Goal: Task Accomplishment & Management: Complete application form

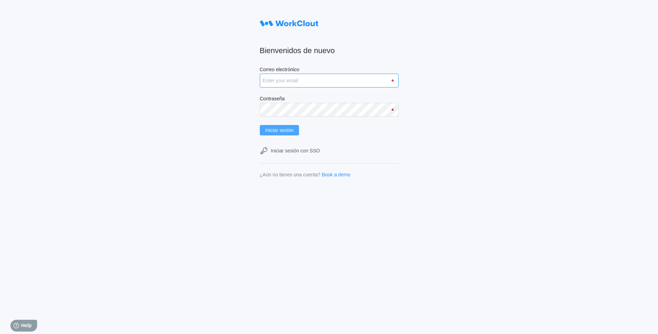
type input "[PERSON_NAME][EMAIL_ADDRESS][DOMAIN_NAME]"
click at [292, 132] on span "Iniciar sesión" at bounding box center [279, 130] width 28 height 5
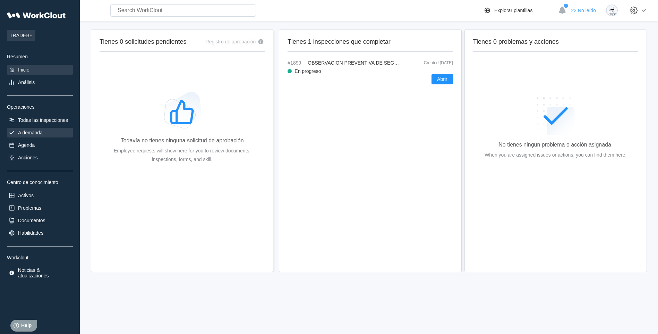
click at [39, 132] on div "A demanda" at bounding box center [30, 133] width 25 height 6
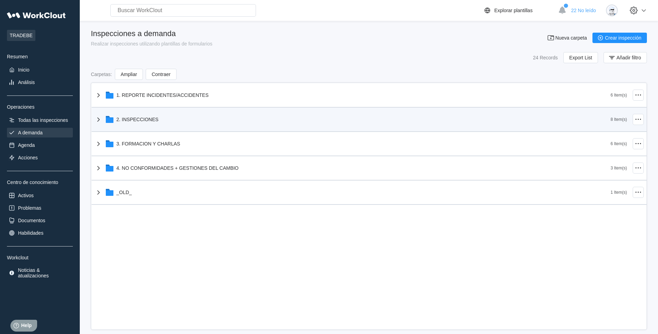
click at [144, 127] on div "2. INSPECCIONES" at bounding box center [352, 119] width 516 height 18
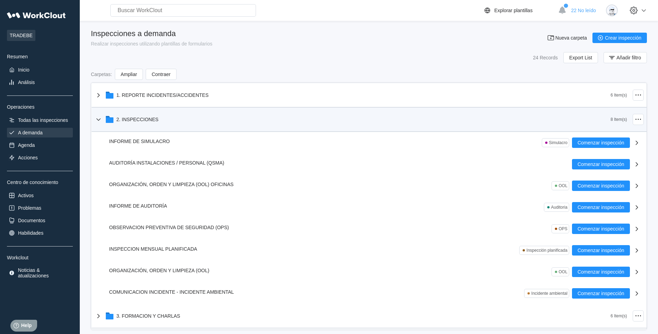
click at [127, 123] on div "2. INSPECCIONES" at bounding box center [352, 119] width 516 height 18
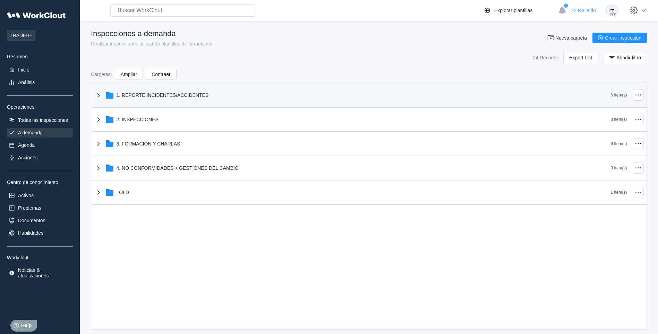
click at [162, 96] on div "1. REPORTE INCIDENTES/ACCIDENTES" at bounding box center [163, 95] width 92 height 6
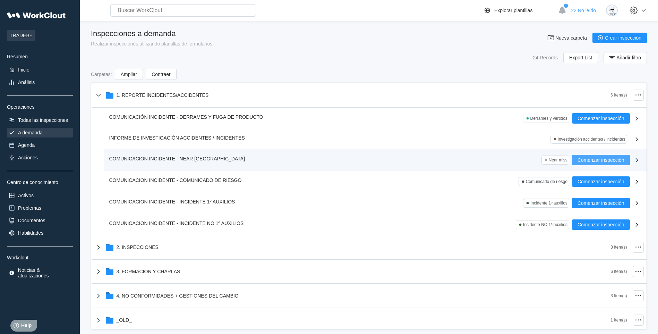
click at [593, 161] on span "Comenzar inspección" at bounding box center [600, 159] width 47 height 5
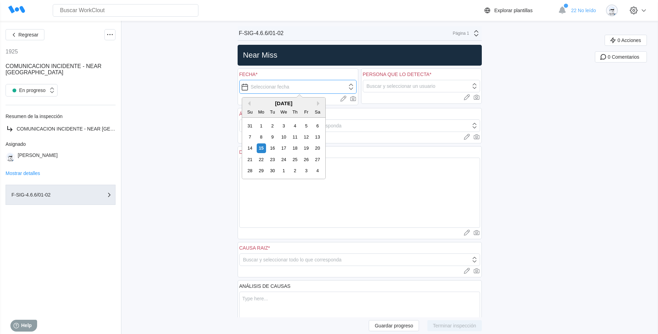
click at [250, 87] on input "text" at bounding box center [297, 87] width 117 height 14
click at [306, 138] on div "12" at bounding box center [305, 136] width 9 height 9
type input "09/12/2025"
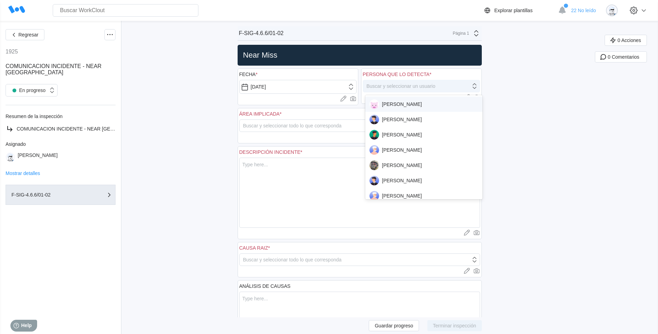
click at [403, 86] on div "Buscar y seleccionar un usuario" at bounding box center [401, 86] width 69 height 6
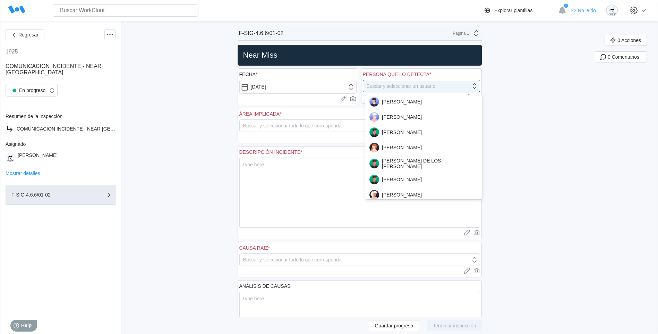
scroll to position [173, 0]
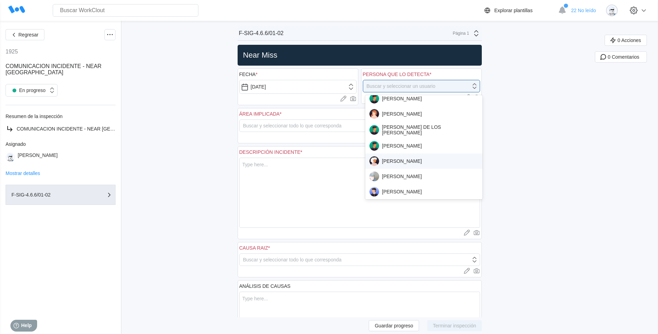
click at [421, 161] on div "MARCO GARCIA" at bounding box center [423, 161] width 109 height 10
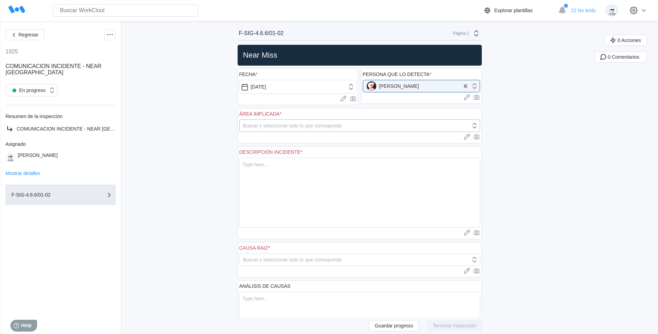
click at [260, 123] on div "Buscar y seleccionar todo lo que corresponda" at bounding box center [292, 126] width 99 height 6
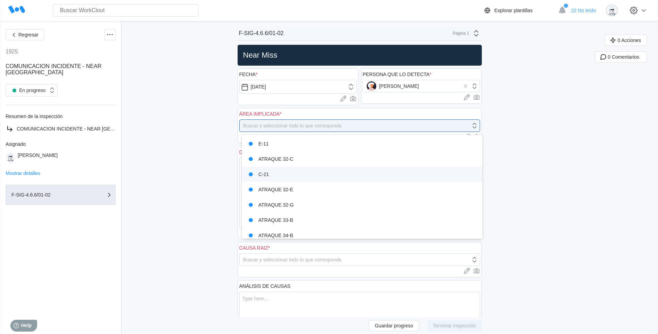
click at [280, 170] on div "C-21" at bounding box center [362, 174] width 232 height 10
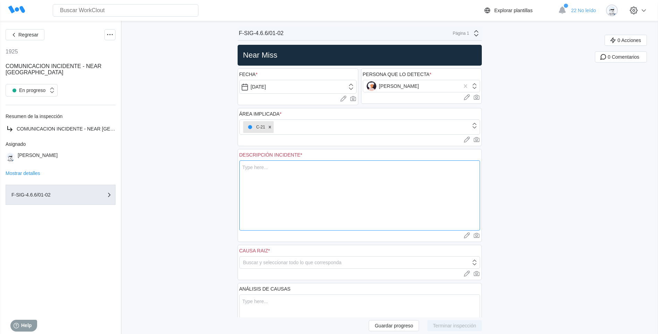
click at [280, 171] on textarea at bounding box center [359, 195] width 241 height 70
type textarea "S"
type textarea "x"
type textarea "Se"
type textarea "x"
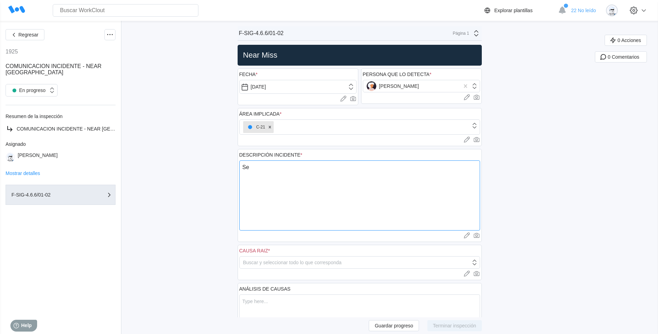
type textarea "Se"
type textarea "x"
type textarea "Se p"
type textarea "x"
type textarea "Se pi"
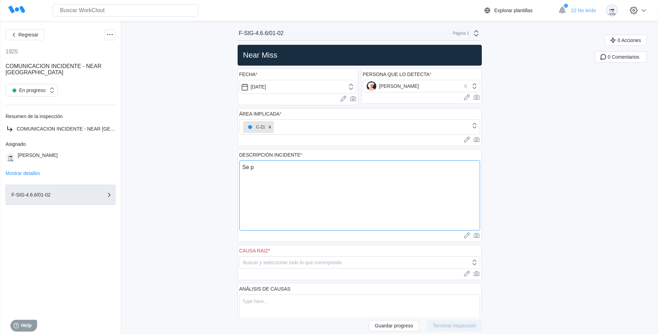
type textarea "x"
type textarea "Se pin"
type textarea "x"
type textarea "Se pinc"
type textarea "x"
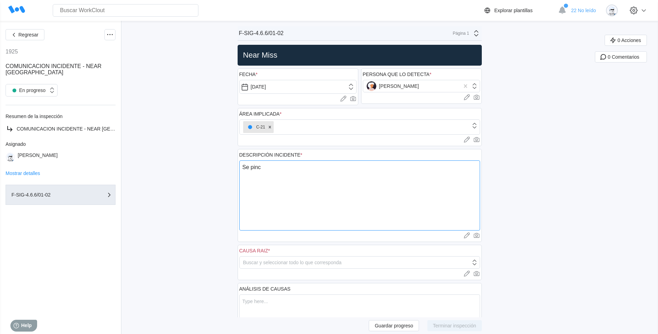
type textarea "Se pinch"
type textarea "x"
type textarea "Se pincha"
type textarea "x"
type textarea "Se pincha"
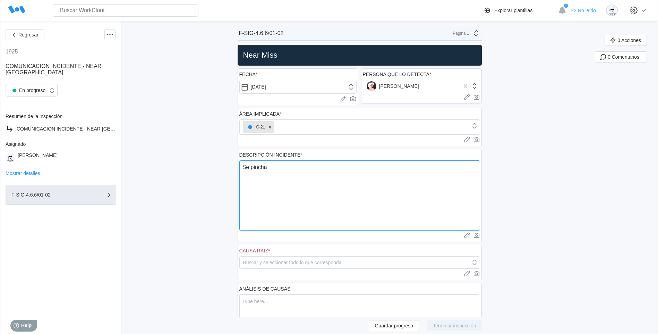
type textarea "x"
type textarea "Se pincha u"
type textarea "x"
type textarea "Se pincha un"
type textarea "x"
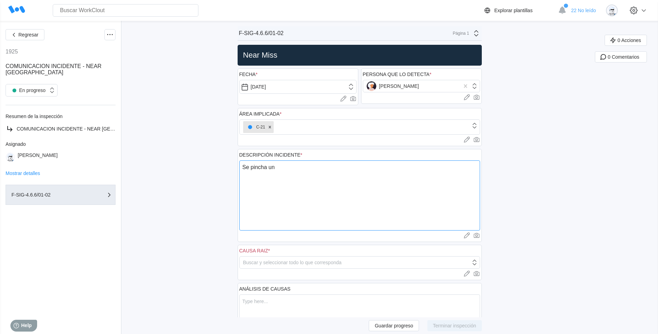
type textarea "Se pincha un"
type textarea "x"
type textarea "Se pincha un I"
type textarea "x"
type textarea "Se pincha un IB"
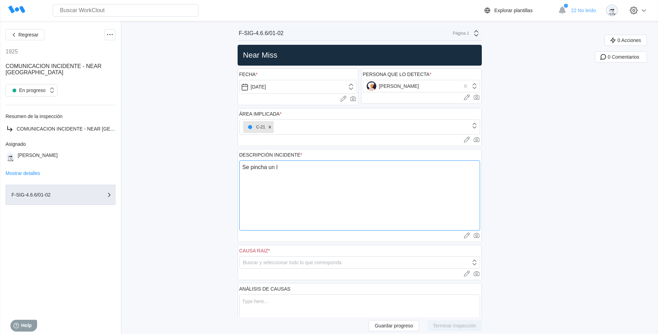
type textarea "x"
type textarea "Se pincha un IBC"
type textarea "x"
type textarea "Se pincha un IBC"
type textarea "x"
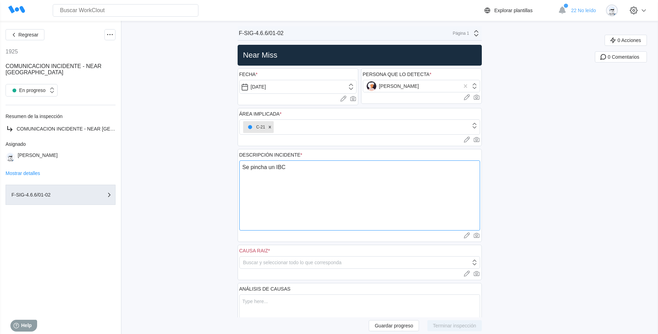
type textarea "Se pincha un IBC C"
type textarea "x"
type textarea "Se pincha un IBC CO"
type textarea "x"
type textarea "Se pincha un IBC CON"
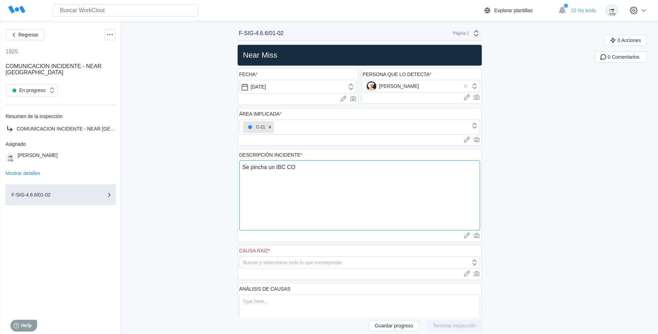
type textarea "x"
type textarea "Se pincha un IBC CON"
type textarea "x"
type textarea "Se pincha un IBC CON L"
type textarea "x"
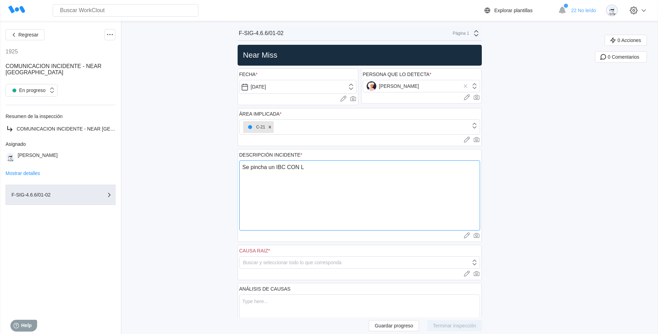
type textarea "Se pincha un IBC CON LA"
type textarea "x"
type textarea "Se pincha un IBC CON LAS"
type textarea "x"
type textarea "Se pincha un IBC CON LAS"
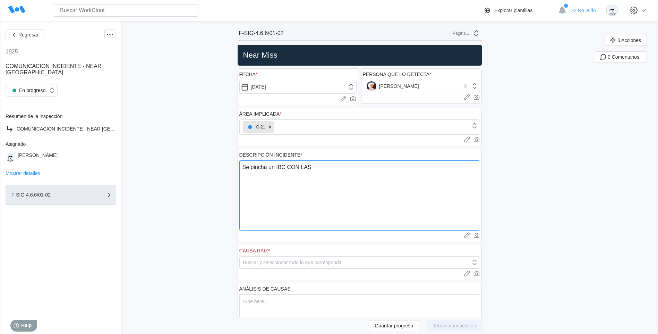
type textarea "x"
type textarea "Se pincha un IBC CON LAS"
type textarea "x"
type textarea "Se pincha un IBC CON LA"
type textarea "x"
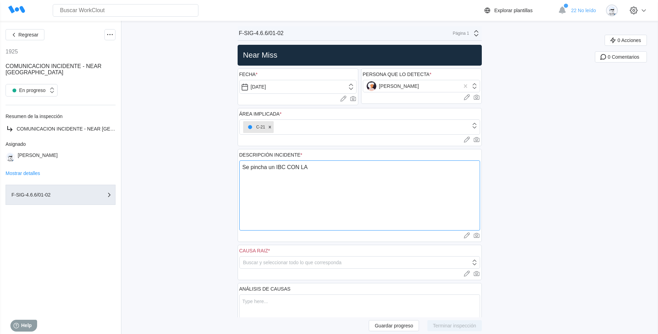
type textarea "Se pincha un IBC CON L"
type textarea "x"
type textarea "Se pincha un IBC CON"
type textarea "x"
type textarea "Se pincha un IBC CON"
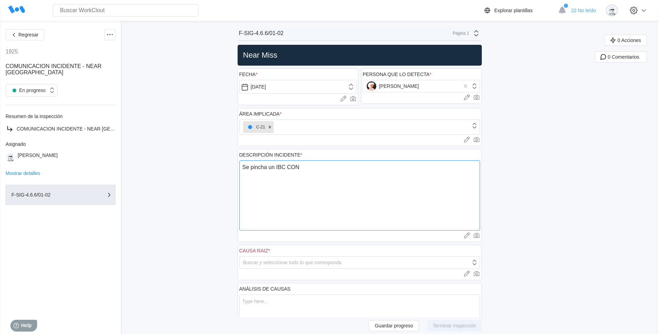
type textarea "x"
type textarea "Se pincha un IBC CO"
type textarea "x"
type textarea "Se pincha un IBC C"
type textarea "x"
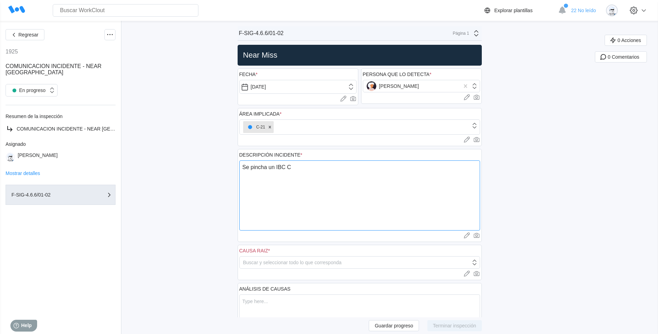
type textarea "Se pincha un IBC"
type textarea "x"
type textarea "Se pincha un IBC c"
type textarea "x"
type textarea "Se pincha un IBC co"
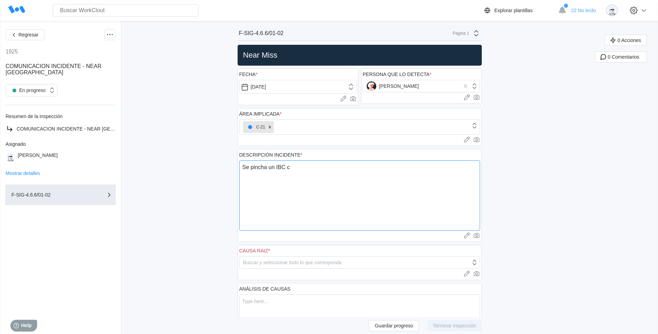
type textarea "x"
type textarea "Se pincha un IBC con"
type textarea "x"
type textarea "Se pincha un IBC con"
type textarea "x"
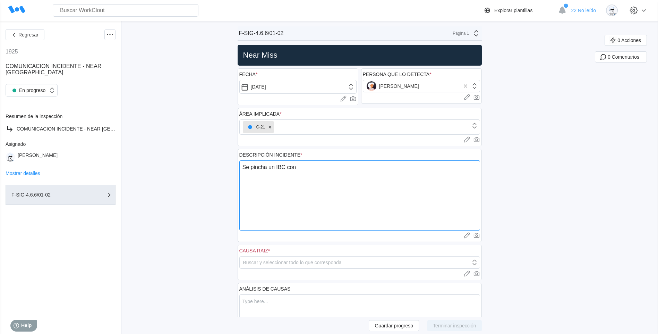
type textarea "Se pincha un IBC con l"
type textarea "x"
type textarea "Se pincha un IBC con la"
type textarea "x"
type textarea "Se pincha un IBC con las"
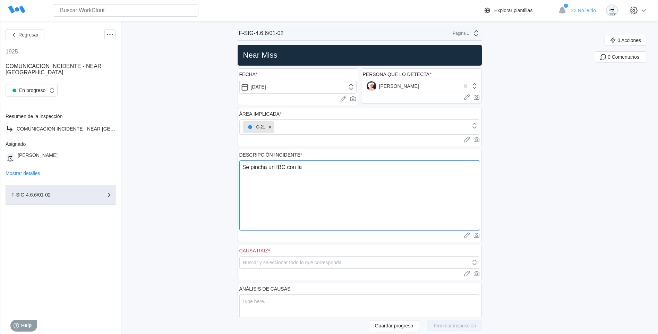
type textarea "x"
type textarea "Se pincha un IBC con las"
type textarea "x"
type textarea "Se pincha un IBC con las p"
type textarea "x"
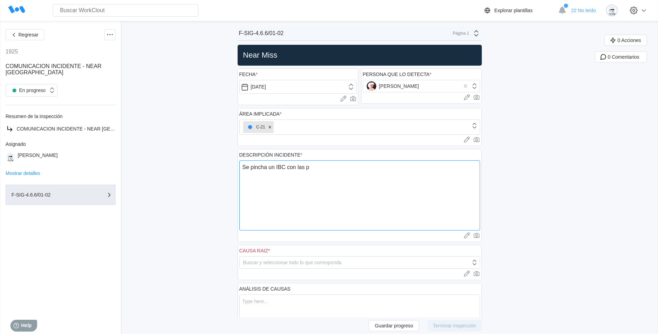
type textarea "Se pincha un IBC con las pa"
type textarea "x"
type textarea "Se pincha un IBC con las pal"
type textarea "x"
type textarea "Se pincha un IBC con las pala"
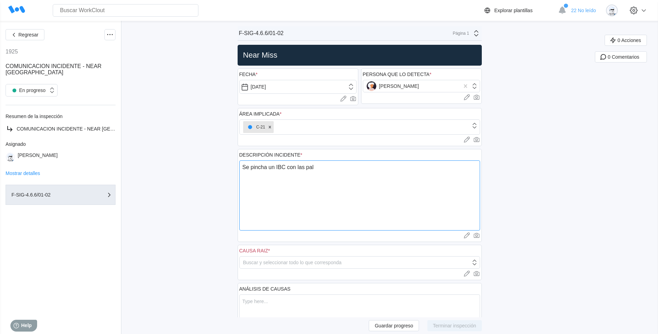
type textarea "x"
type textarea "Se pincha un IBC con las palas"
type textarea "x"
type textarea "Se pincha un IBC con las palas"
type textarea "x"
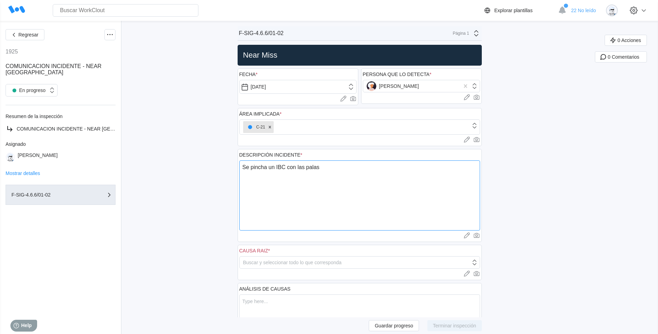
type textarea "Se pincha un IBC con las palas d"
type textarea "x"
type textarea "Se pincha un IBC con las palas de"
type textarea "x"
type textarea "Se pincha un IBC con las palas del"
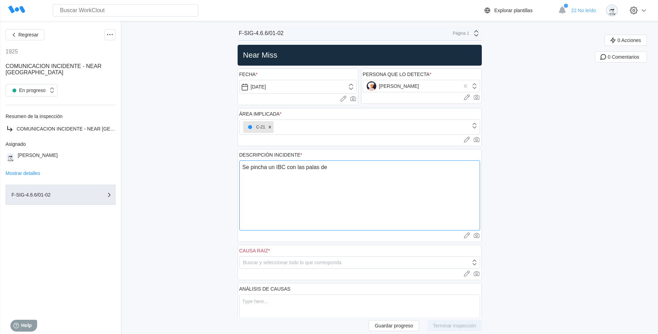
type textarea "x"
type textarea "Se pincha un IBC con las palas del"
type textarea "x"
type textarea "Se pincha un IBC con las palas del t"
type textarea "x"
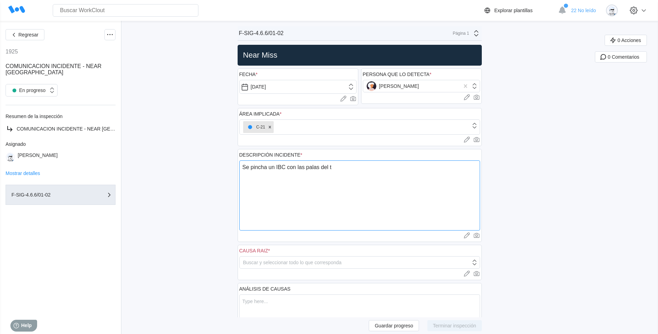
type textarea "Se pincha un IBC con las palas del to"
type textarea "x"
type textarea "Se pincha un IBC con las palas del tor"
type textarea "x"
type textarea "Se pincha un IBC con las palas del toro"
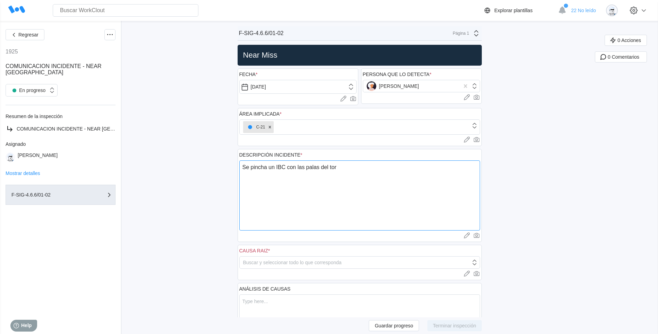
type textarea "x"
type textarea "Se pincha un IBC con las palas del toro"
type textarea "x"
type textarea "Se pincha un IBC con las palas del toro a"
type textarea "x"
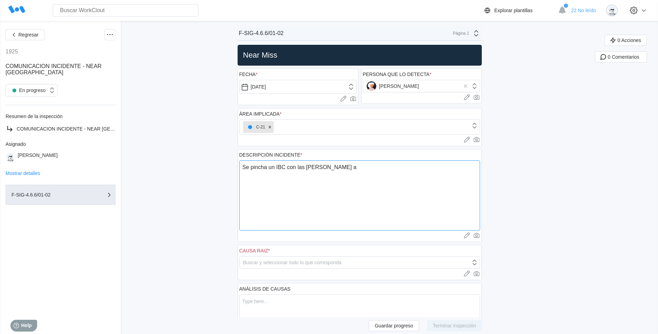
type textarea "Se pincha un IBC con las palas del toro a"
type textarea "x"
type textarea "Se pincha un IBC con las palas del toro a l"
type textarea "x"
type textarea "Se pincha un IBC con las palas del toro a la"
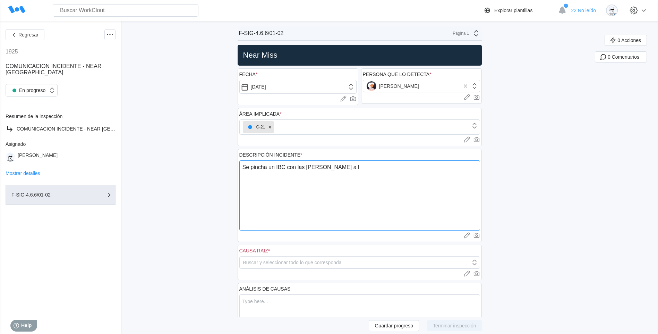
type textarea "x"
type textarea "Se pincha un IBC con las palas del toro a la"
type textarea "x"
type textarea "Se pincha un IBC con las palas del toro a la h"
type textarea "x"
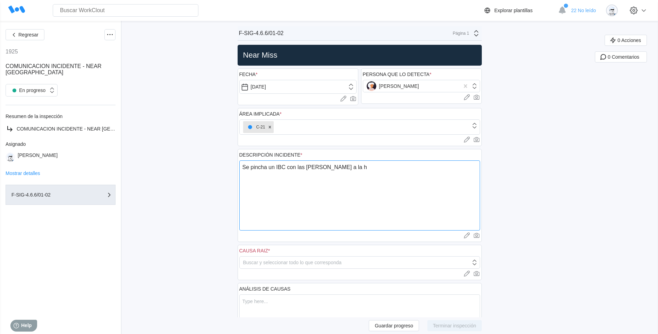
type textarea "Se pincha un IBC con las palas del toro a la ho"
type textarea "x"
type textarea "Se pincha un IBC con las palas del toro a la hor"
type textarea "x"
type textarea "Se pincha un IBC con las palas del toro a la hora"
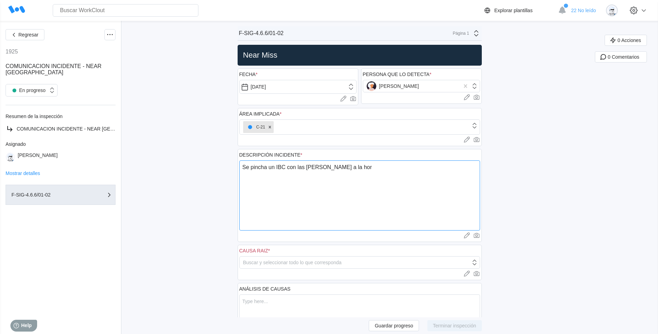
type textarea "x"
type textarea "Se pincha un IBC con las palas del toro a la hora"
type textarea "x"
type textarea "Se pincha un IBC con las palas del toro a la hora s"
type textarea "x"
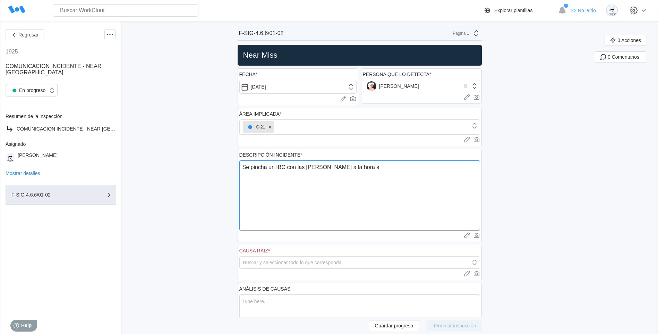
type textarea "Se pincha un IBC con las palas del toro a la hora se"
type textarea "x"
type textarea "Se pincha un IBC con las palas del toro a la hora s"
type textarea "x"
type textarea "Se pincha un IBC con las palas del toro a la hora"
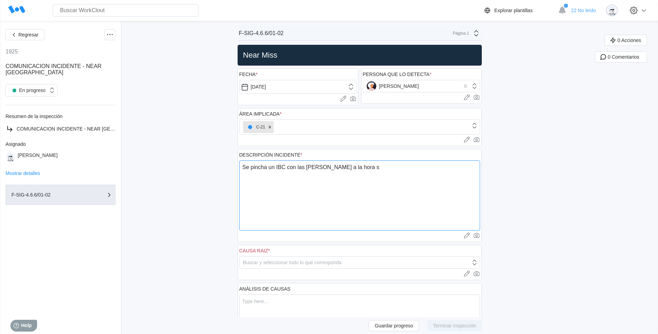
type textarea "x"
type textarea "Se pincha un IBC con las palas del toro a la hora"
type textarea "x"
type textarea "Se pincha un IBC con las palas del toro a la hora"
type textarea "x"
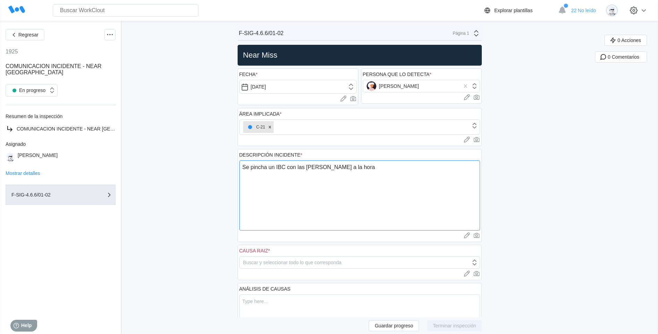
type textarea "Se pincha un IBC con las palas del toro a la hora d"
type textarea "x"
type textarea "Se pincha un IBC con las palas del toro a la hora de"
type textarea "x"
type textarea "Se pincha un IBC con las palas del toro a la hora de"
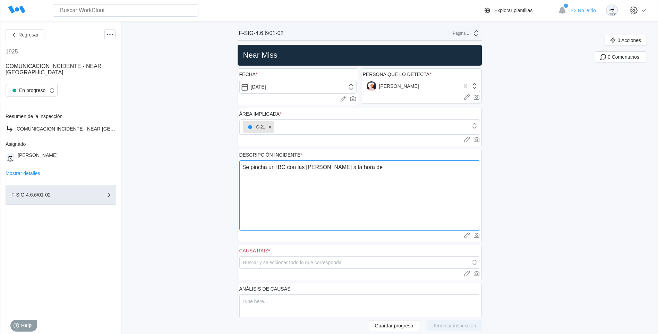
type textarea "x"
type textarea "Se pincha un IBC con las palas del toro a la hora de"
type textarea "x"
type textarea "Se pincha un IBC con las palas del toro a la hora d"
type textarea "x"
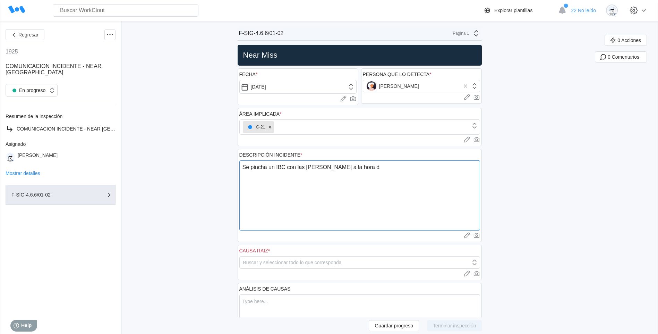
type textarea "Se pincha un IBC con las palas del toro a la hora"
type textarea "x"
type textarea "Se pincha un IBC con las palas del toro a la hora"
type textarea "x"
type textarea "Se pincha un IBC con las palas del toro a la hor"
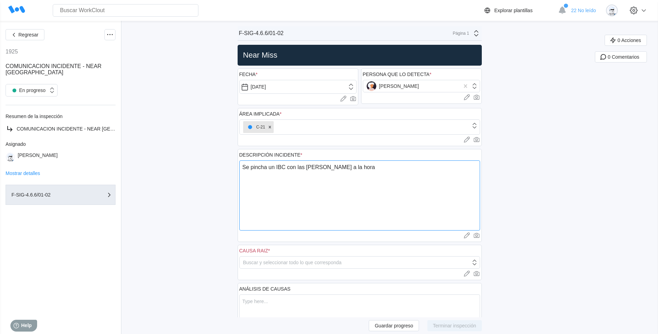
type textarea "x"
type textarea "Se pincha un IBC con las palas del toro a la ho"
type textarea "x"
type textarea "Se pincha un IBC con las palas del toro a la h"
type textarea "x"
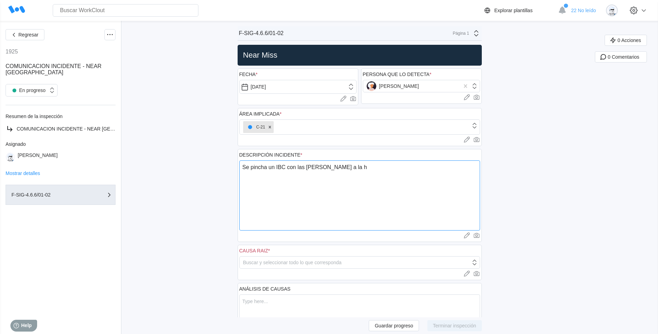
type textarea "Se pincha un IBC con las palas del toro a la"
type textarea "x"
type textarea "Se pincha un IBC con las palas del toro a la"
type textarea "x"
type textarea "Se pincha un IBC con las palas del toro a l"
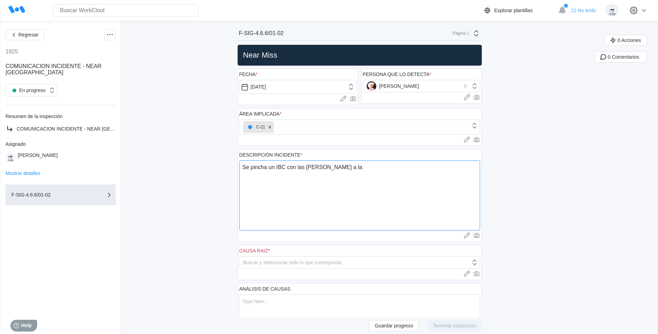
type textarea "x"
type textarea "Se pincha un IBC con las palas del toro a"
type textarea "x"
type textarea "Se pincha un IBC con las palas del toro a"
type textarea "x"
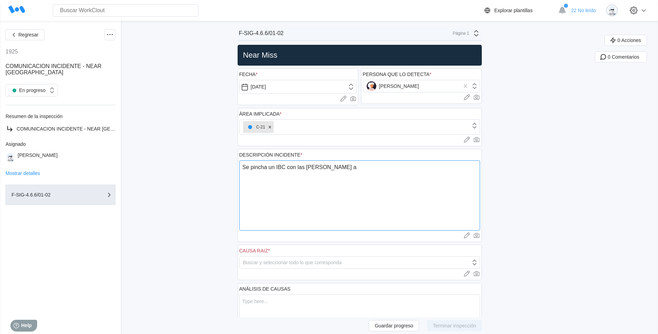
type textarea "Se pincha un IBC con las palas del toro al"
type textarea "x"
type textarea "Se pincha un IBC con las palas del toro al"
type textarea "x"
type textarea "Se pincha un IBC con las palas del toro al i"
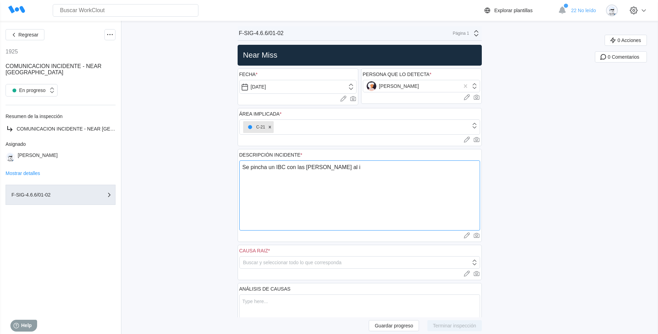
type textarea "x"
type textarea "Se pincha un IBC con las palas del toro al in"
type textarea "x"
type textarea "Se pincha un IBC con las palas del toro al int"
type textarea "x"
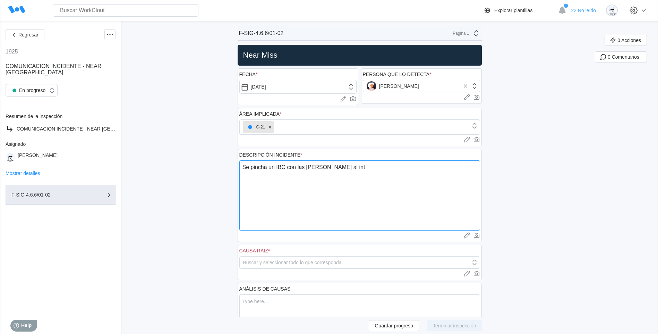
type textarea "Se pincha un IBC con las palas del toro al inte"
type textarea "x"
type textarea "Se pincha un IBC con las palas del toro al inten"
type textarea "x"
type textarea "Se pincha un IBC con las palas del toro al intent"
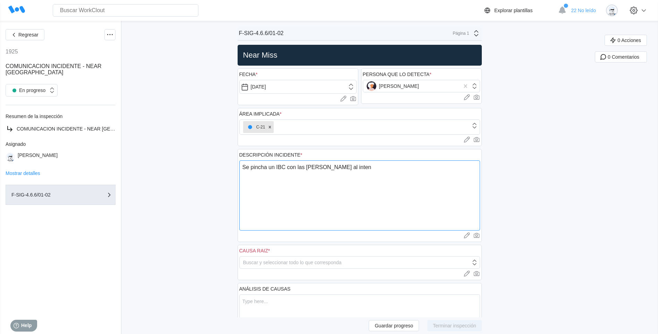
type textarea "x"
type textarea "Se pincha un IBC con las palas del toro al intenta"
type textarea "x"
type textarea "Se pincha un IBC con las palas del toro al intentar"
type textarea "x"
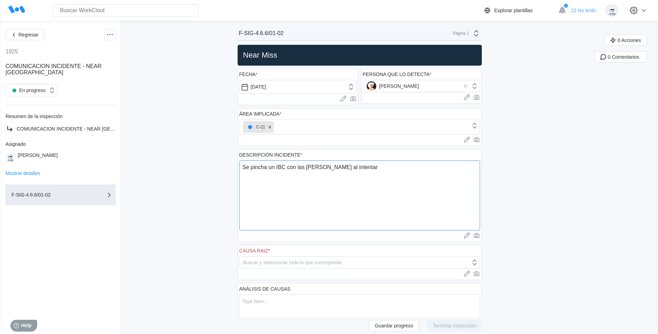
type textarea "Se pincha un IBC con las palas del toro al intentar"
type textarea "x"
type textarea "Se pincha un IBC con las palas del toro al intentar m"
type textarea "x"
type textarea "Se pincha un IBC con las palas del toro al intentar mo"
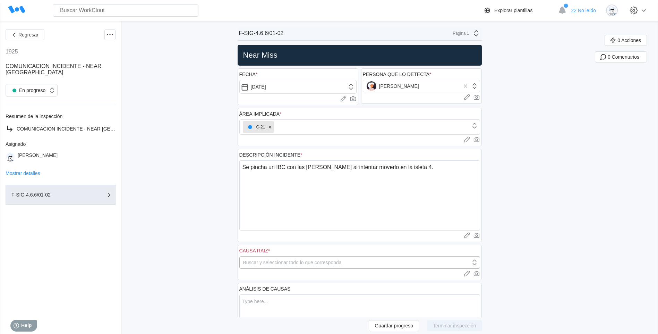
click at [358, 259] on div "Buscar y seleccionar todo lo que corresponda" at bounding box center [355, 262] width 231 height 10
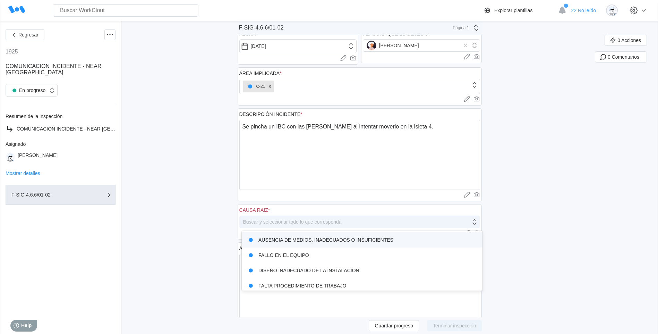
scroll to position [44, 0]
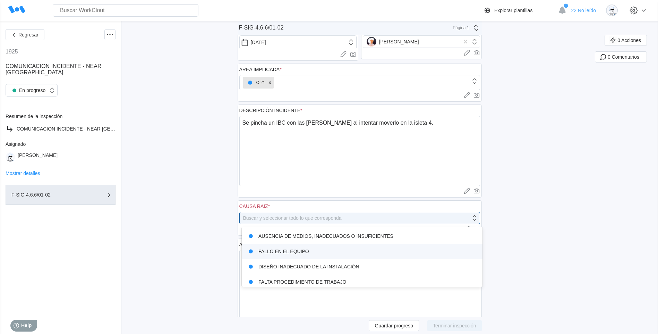
click at [308, 252] on div "FALLO EN EL EQUIPO" at bounding box center [362, 251] width 232 height 10
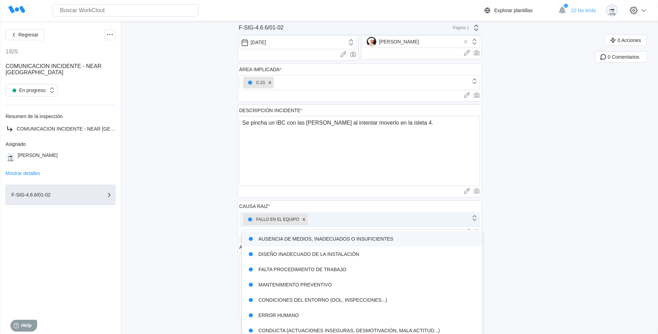
click at [333, 222] on div "FALLO EN EL EQUIPO" at bounding box center [355, 219] width 231 height 15
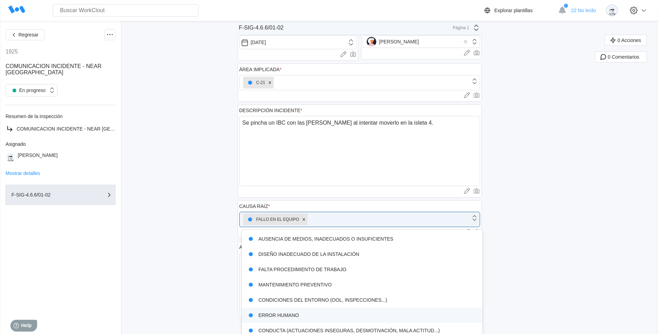
click at [316, 315] on div "ERROR HUMANO" at bounding box center [362, 315] width 232 height 10
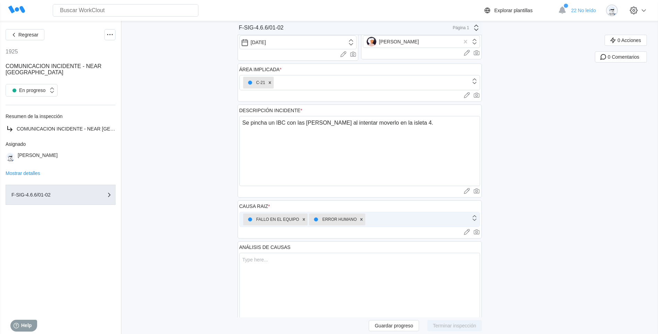
click at [393, 219] on div "FALLO EN EL EQUIPO ERROR HUMANO" at bounding box center [355, 219] width 231 height 15
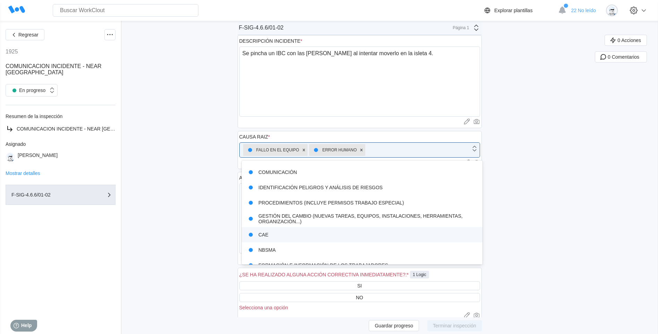
scroll to position [139, 0]
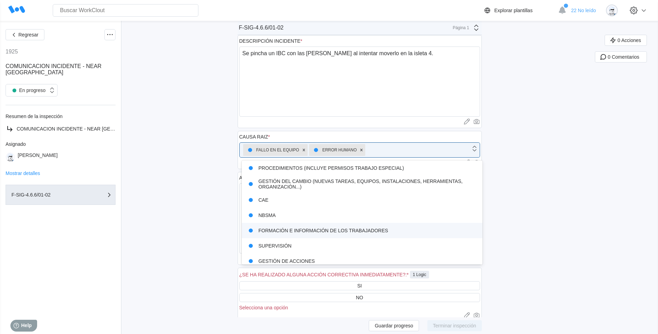
click at [376, 229] on div "FORMACIÓN E INFORMACIÓN DE LOS TRABAJADORES" at bounding box center [362, 230] width 232 height 10
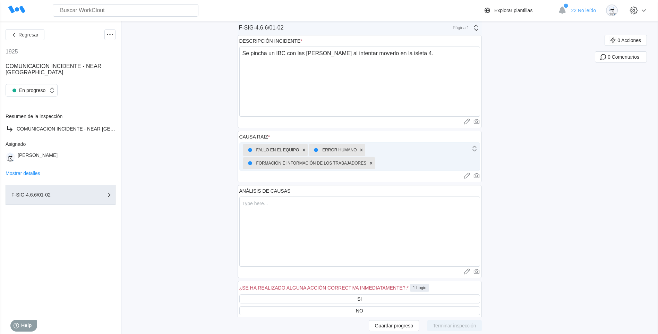
click at [393, 160] on div "FALLO EN EL EQUIPO ERROR HUMANO FORMACIÓN E INFORMACIÓN DE LOS TRABAJADORES" at bounding box center [355, 157] width 231 height 28
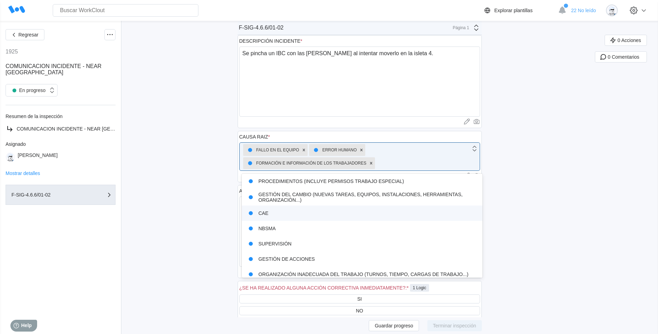
scroll to position [160, 0]
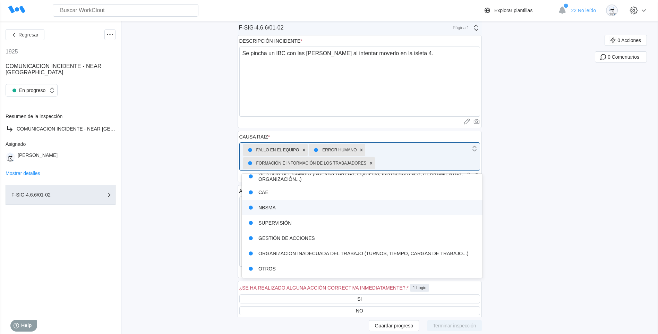
click at [548, 196] on div "Regresar 1925 COMUNICACION INCIDENTE - NEAR MISS En progreso Resumen de la insp…" at bounding box center [329, 223] width 658 height 633
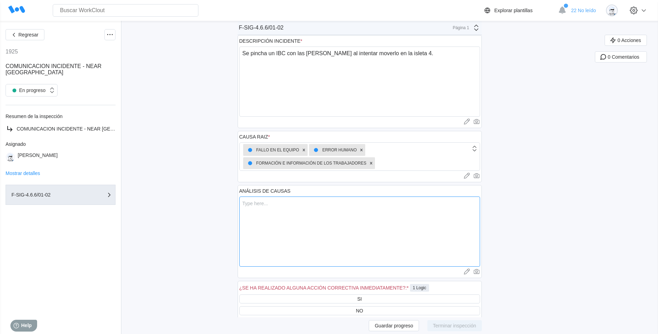
click at [292, 198] on textarea at bounding box center [359, 231] width 241 height 70
click at [271, 205] on textarea at bounding box center [359, 231] width 241 height 70
click at [398, 157] on div "FALLO EN EL EQUIPO ERROR HUMANO FORMACIÓN E INFORMACIÓN DE LOS TRABAJADORES" at bounding box center [355, 157] width 231 height 28
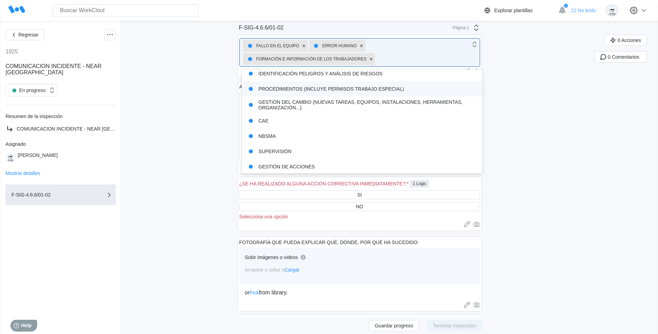
scroll to position [139, 0]
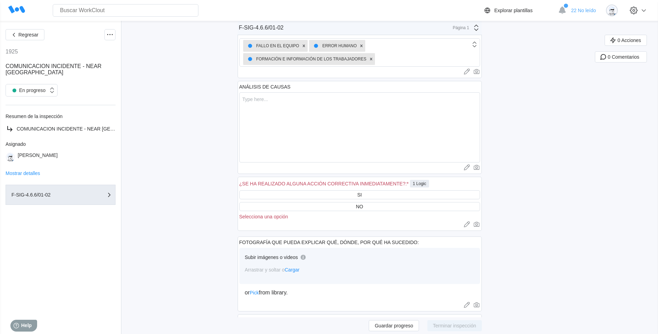
click at [535, 144] on div "Regresar 1925 COMUNICACION INCIDENTE - NEAR MISS En progreso Resumen de la insp…" at bounding box center [329, 119] width 658 height 633
click at [267, 110] on textarea at bounding box center [359, 127] width 241 height 70
click at [454, 99] on textarea "La falta de experiencia a la hora de manipular cargas y de maniobrar con la man…" at bounding box center [359, 127] width 241 height 70
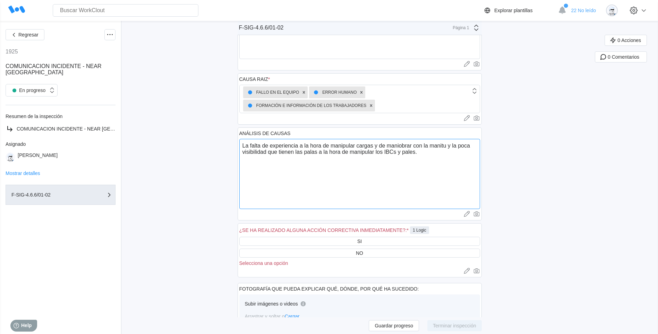
scroll to position [183, 0]
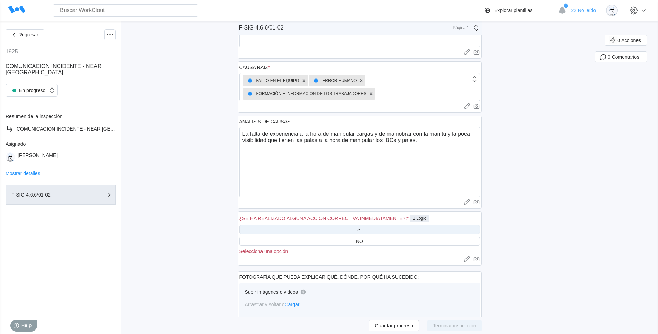
click at [377, 230] on div "SI" at bounding box center [359, 229] width 241 height 9
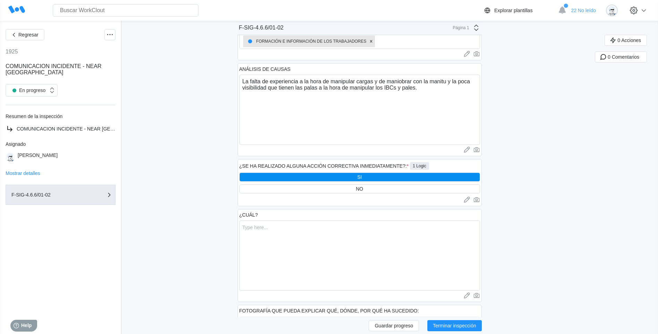
scroll to position [252, 0]
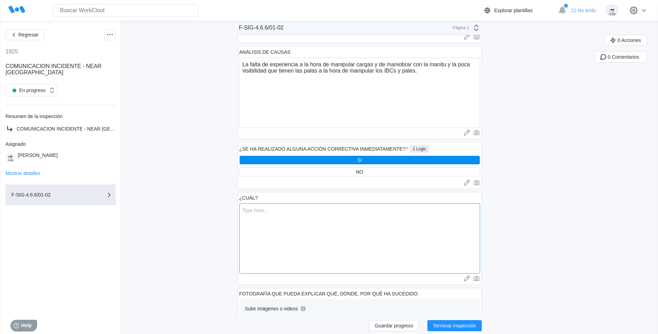
click at [309, 234] on textarea at bounding box center [359, 238] width 241 height 70
click at [259, 212] on textarea at bounding box center [359, 238] width 241 height 70
click at [327, 211] on textarea "Como ha sido en una isleta" at bounding box center [359, 238] width 241 height 70
click at [366, 210] on textarea "Como ha sido en una isleta ya queda contenido ylo q" at bounding box center [359, 238] width 241 height 70
click at [383, 210] on textarea "Como ha sido en una isleta ya queda contenido y lo q" at bounding box center [359, 238] width 241 height 70
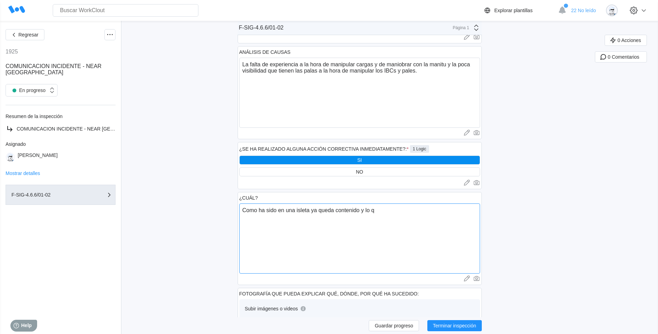
click at [362, 211] on textarea "Como ha sido en una isleta ya queda contenido y lo q" at bounding box center [359, 238] width 241 height 70
click at [370, 209] on textarea "Como ha sido en una isleta ya queda contenido, y lo q" at bounding box center [359, 238] width 241 height 70
click at [375, 211] on textarea "Como ha sido en una isleta ya queda contenido, lo q" at bounding box center [359, 238] width 241 height 70
click at [469, 212] on textarea "Como ha sido en una isleta ya queda contenido, lo único que se hizo es tirar mu…" at bounding box center [359, 238] width 241 height 70
click at [246, 216] on textarea "Como ha sido en una isleta ya queda contenido, lo único que se hizo es tirar mu…" at bounding box center [359, 238] width 241 height 70
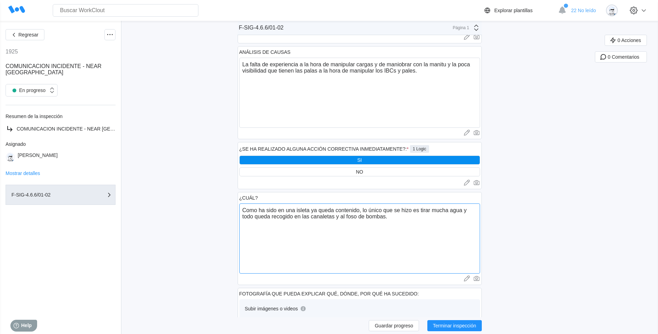
click at [298, 237] on textarea "Como ha sido en una isleta ya queda contenido, lo único que se hizo es tirar mu…" at bounding box center [359, 238] width 241 height 70
click at [391, 218] on textarea "Como ha sido en una isleta ya queda contenido, lo único que se hizo es tirar mu…" at bounding box center [359, 238] width 241 height 70
click at [392, 224] on textarea "Como ha sido en una isleta ya queda contenido, lo único que se hizo es tirar mu…" at bounding box center [359, 238] width 241 height 70
click at [394, 224] on textarea "Como ha sido en una isleta ya queda contenido, lo único que se hizo es tirar mu…" at bounding box center [359, 238] width 241 height 70
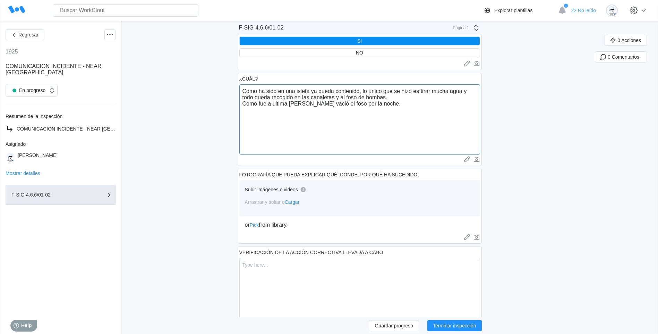
scroll to position [406, 0]
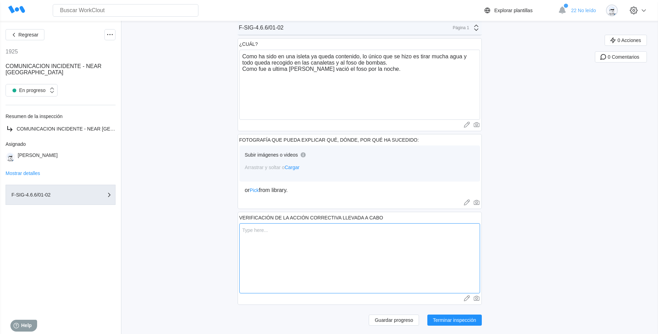
click at [266, 238] on textarea at bounding box center [359, 258] width 241 height 70
click at [459, 319] on span "Terminar inspección" at bounding box center [454, 319] width 43 height 5
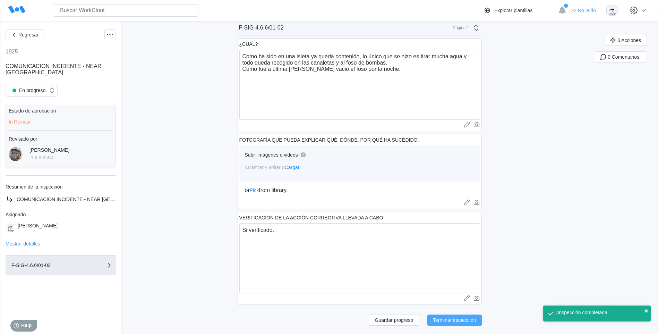
scroll to position [297, 0]
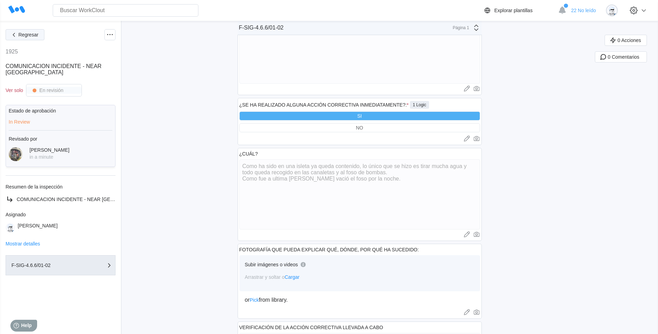
click at [34, 35] on span "Regresar" at bounding box center [28, 34] width 20 height 5
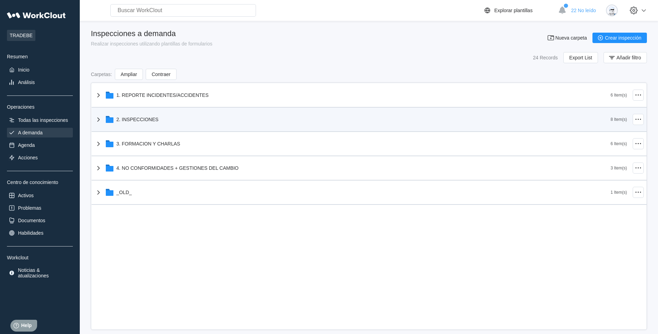
click at [166, 119] on div "2. INSPECCIONES" at bounding box center [352, 119] width 516 height 18
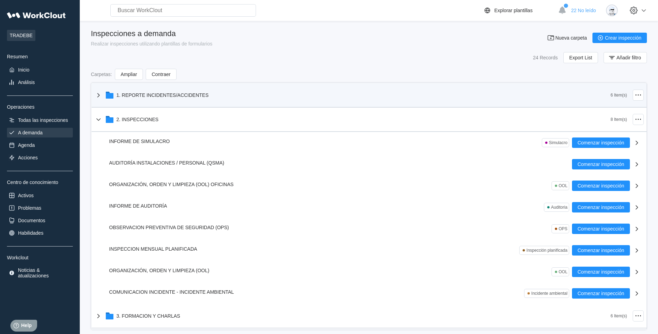
click at [169, 97] on div "1. REPORTE INCIDENTES/ACCIDENTES" at bounding box center [163, 95] width 92 height 6
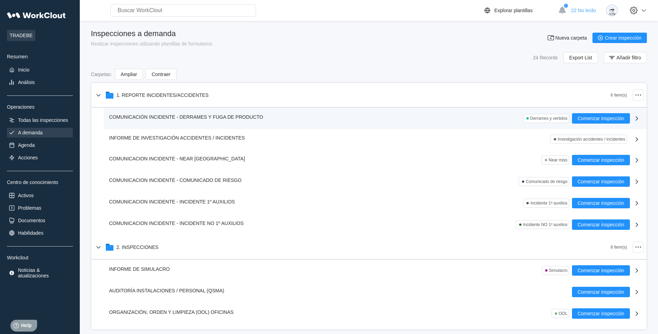
click at [180, 119] on span "COMUNICACIÓN INCIDENTE - DERRAMES Y FUGA DE PRODUCTO" at bounding box center [186, 117] width 154 height 6
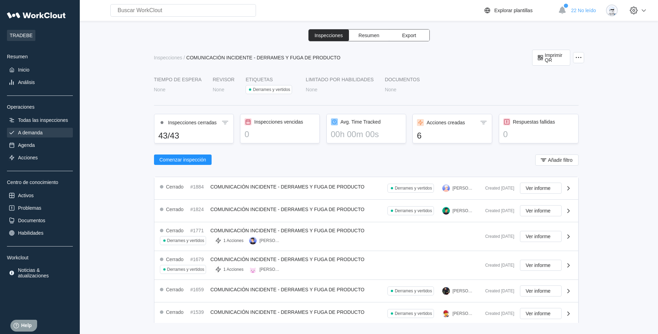
click at [44, 130] on div "A demanda" at bounding box center [40, 133] width 66 height 10
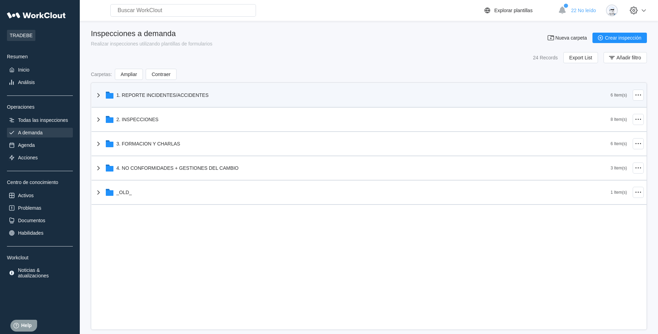
click at [208, 99] on div "1. REPORTE INCIDENTES/ACCIDENTES" at bounding box center [352, 95] width 516 height 18
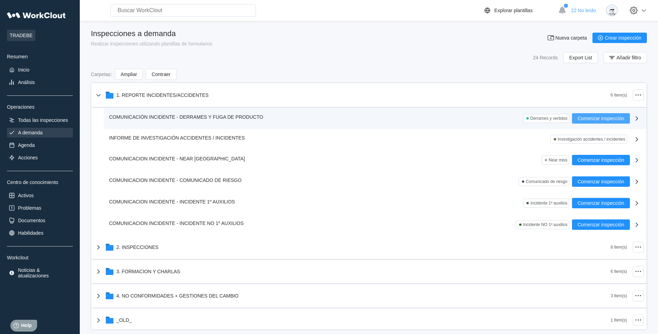
click at [594, 119] on span "Comenzar inspección" at bounding box center [600, 118] width 47 height 5
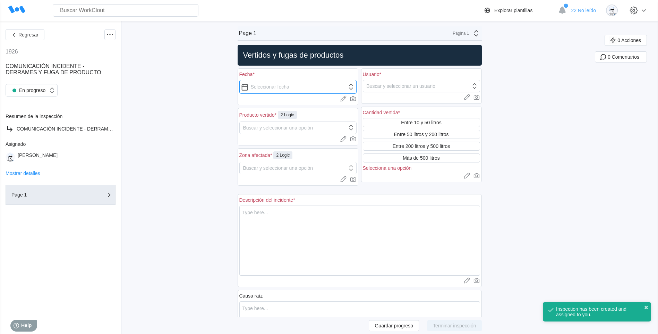
click at [248, 86] on input "text" at bounding box center [297, 87] width 117 height 14
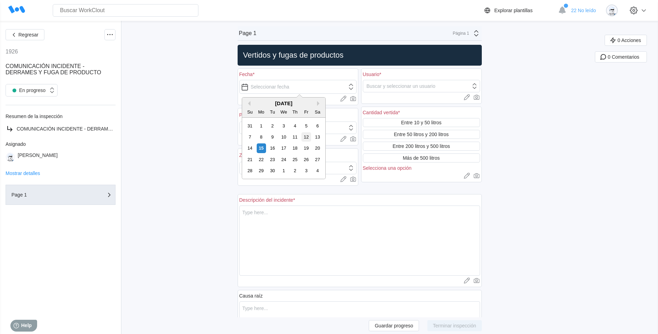
click at [307, 138] on div "12" at bounding box center [305, 136] width 9 height 9
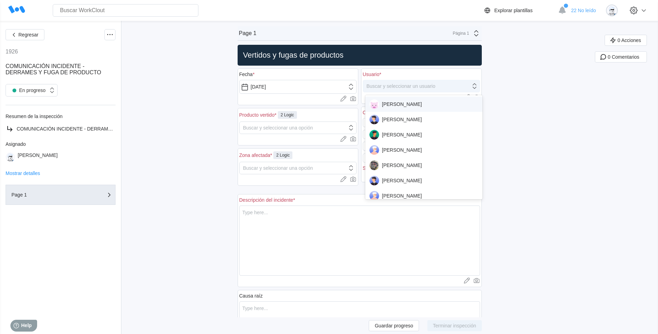
click at [405, 87] on div "Buscar y seleccionar un usuario" at bounding box center [401, 86] width 69 height 6
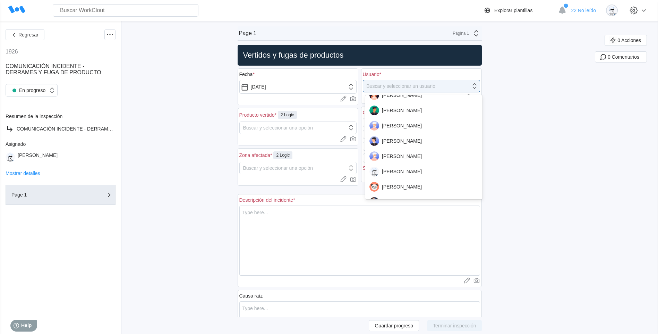
scroll to position [427, 0]
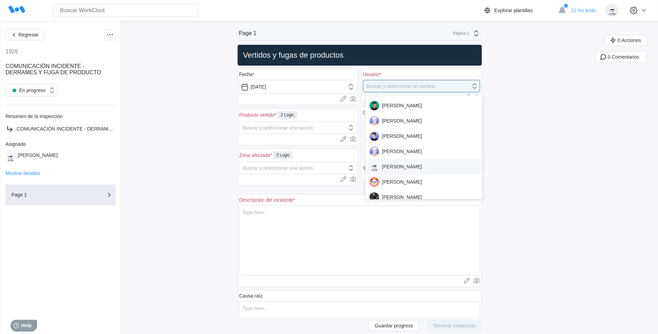
click at [420, 165] on div "ALFONSO MORUNO" at bounding box center [423, 167] width 109 height 10
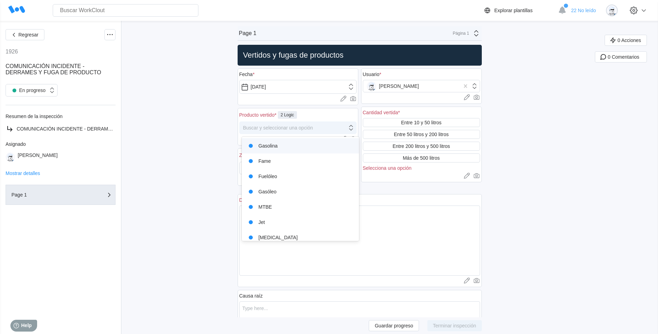
click at [260, 131] on div "Buscar y seleccionar una opción" at bounding box center [294, 128] width 108 height 10
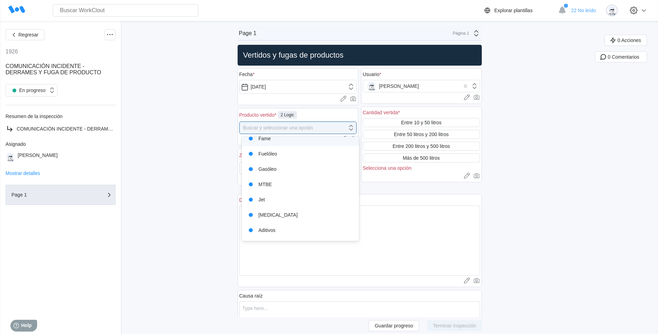
scroll to position [35, 0]
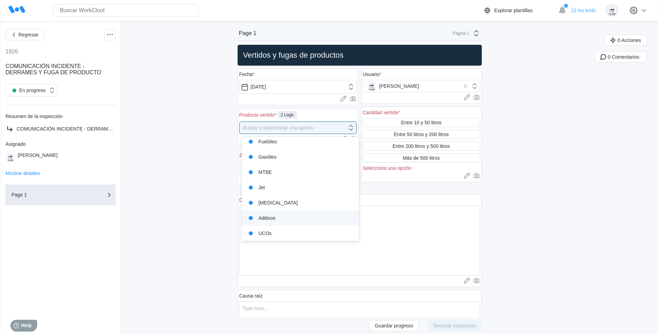
click at [282, 218] on div "Aditivos" at bounding box center [300, 218] width 109 height 10
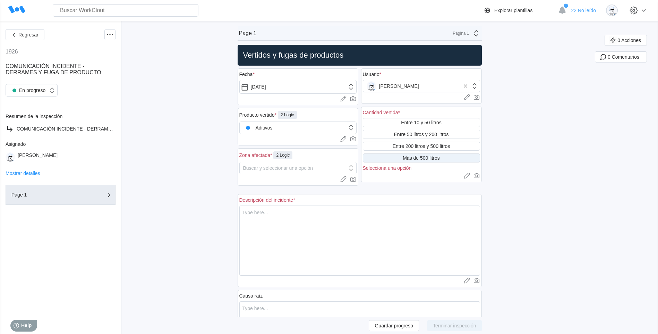
click at [430, 159] on div "Más de 500 litros" at bounding box center [421, 158] width 37 height 6
click at [280, 168] on div "Buscar y seleccionar una opción" at bounding box center [278, 168] width 70 height 6
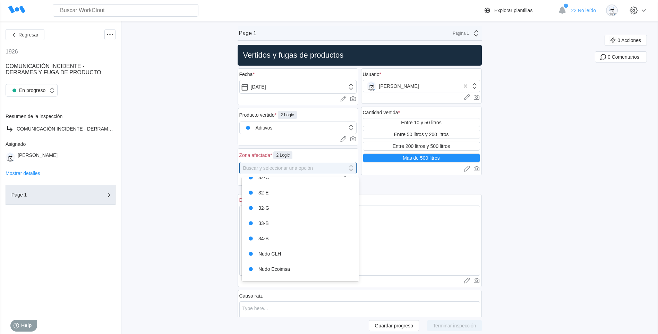
scroll to position [0, 0]
click at [281, 187] on div "C-21" at bounding box center [300, 186] width 109 height 10
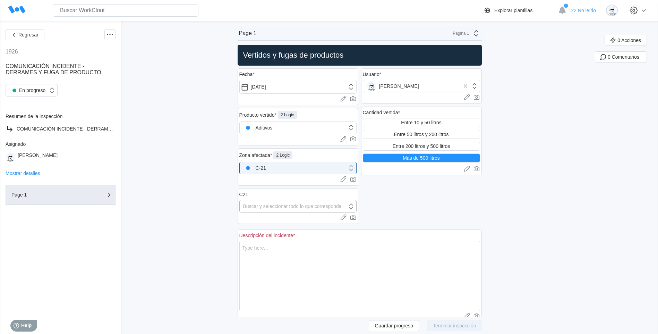
click at [301, 207] on div "Buscar y seleccionar todo lo que corresponda" at bounding box center [292, 206] width 99 height 6
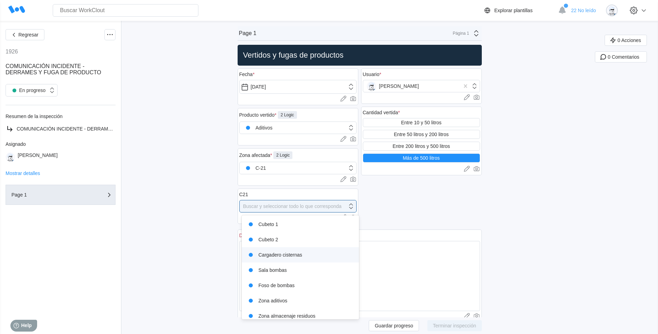
click at [304, 254] on div "Cargadero cisternas" at bounding box center [300, 255] width 109 height 10
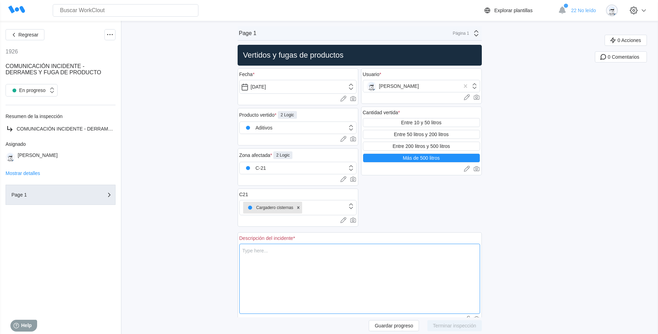
click at [334, 266] on textarea at bounding box center [359, 278] width 241 height 70
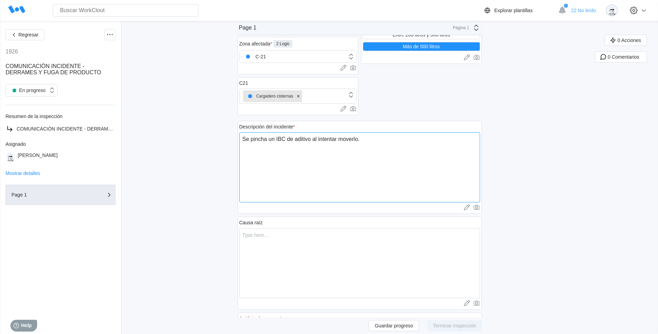
scroll to position [173, 0]
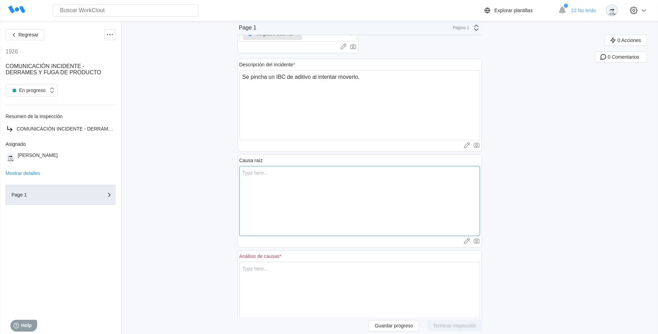
click at [325, 180] on textarea at bounding box center [359, 201] width 241 height 70
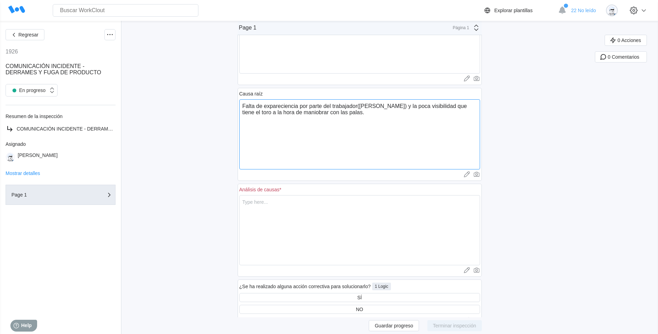
scroll to position [243, 0]
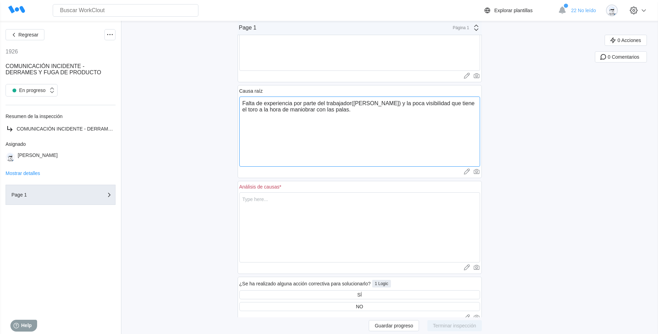
drag, startPoint x: 245, startPoint y: 102, endPoint x: 476, endPoint y: 113, distance: 230.9
click at [476, 113] on textarea "Falta de experiencia por parte del trabajador(Marco) y la poca visibilidad que …" at bounding box center [359, 131] width 241 height 70
click at [272, 207] on textarea at bounding box center [359, 227] width 241 height 70
paste textarea "Falta de experiencia por parte del trabajador(Marco) y la poca visibilidad que …"
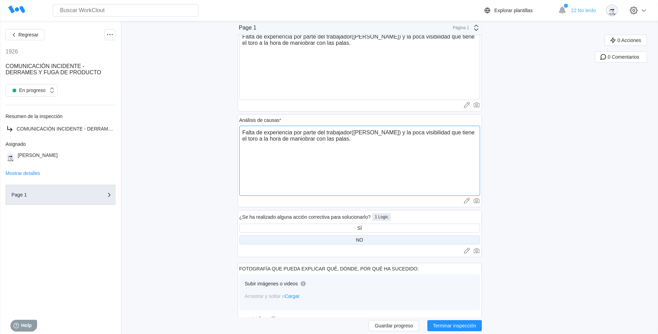
scroll to position [312, 0]
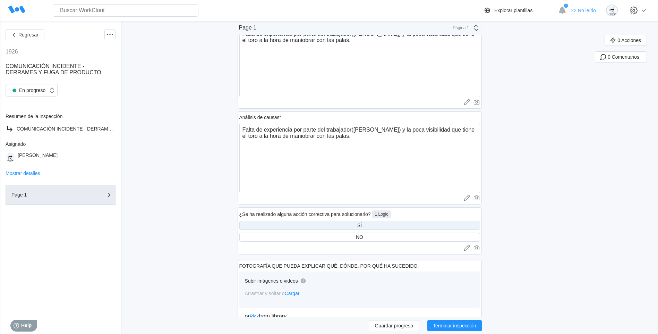
click at [360, 225] on div "SÍ" at bounding box center [359, 225] width 5 height 6
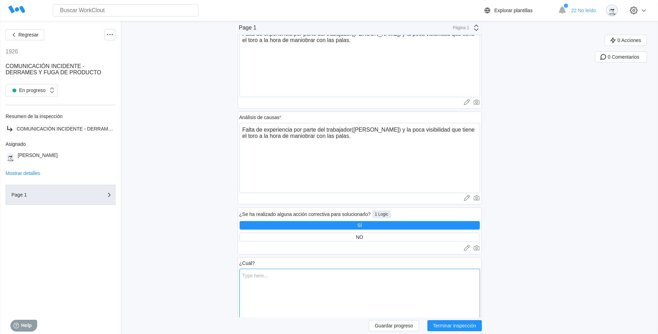
click at [291, 284] on textarea at bounding box center [359, 303] width 241 height 70
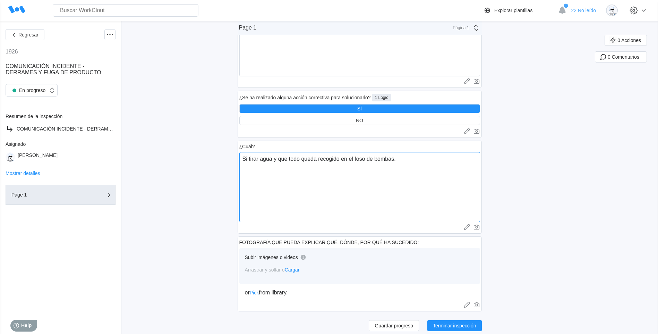
scroll to position [435, 0]
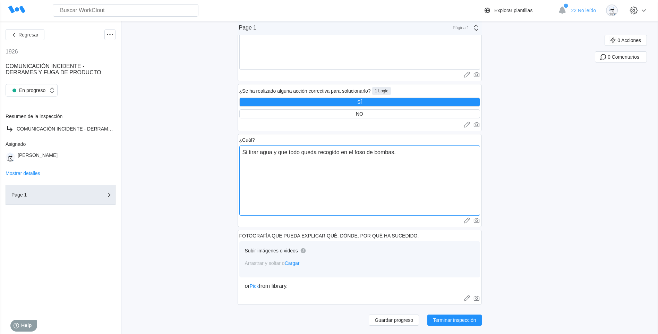
click at [416, 153] on textarea "Si tirar agua y que todo queda recogido en el foso de bombas." at bounding box center [359, 180] width 241 height 70
drag, startPoint x: 412, startPoint y: 155, endPoint x: 406, endPoint y: 154, distance: 6.1
click at [406, 154] on textarea "Si tirar agua y que todo queda recogido en el foso de bombas. Tambien se le da …" at bounding box center [359, 180] width 241 height 70
click at [380, 174] on textarea "Si tirar agua y que todo queda recogido en el foso de bombas. También se le da …" at bounding box center [359, 180] width 241 height 70
click at [465, 322] on span "Terminar inspección" at bounding box center [454, 319] width 43 height 5
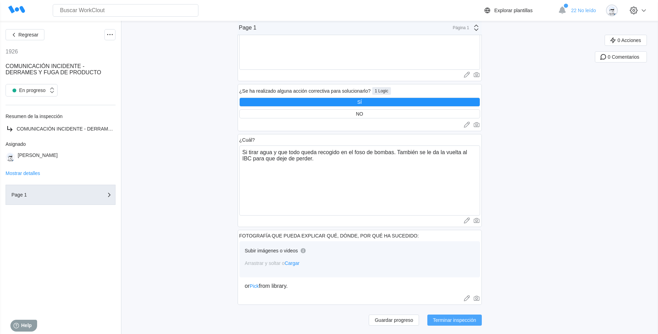
click at [460, 318] on span "Terminar inspección" at bounding box center [454, 319] width 43 height 5
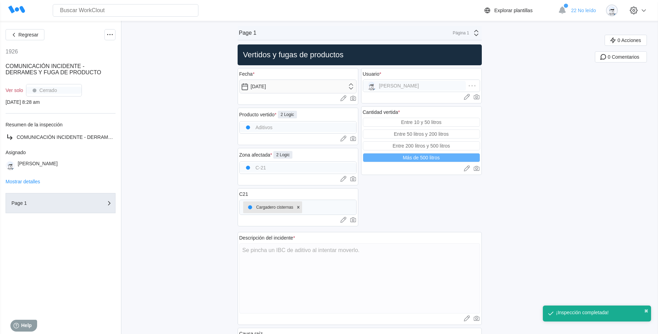
scroll to position [0, 0]
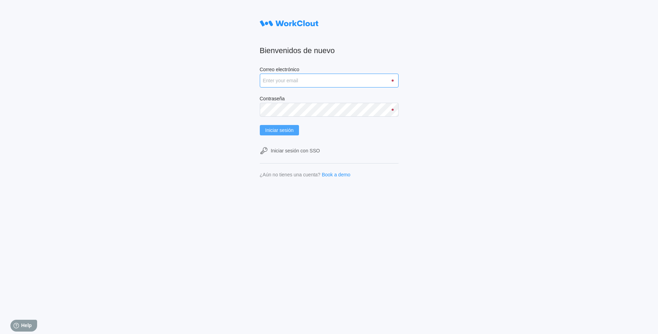
type input "[PERSON_NAME][EMAIL_ADDRESS][DOMAIN_NAME]"
click at [289, 133] on button "Iniciar sesión" at bounding box center [280, 130] width 40 height 10
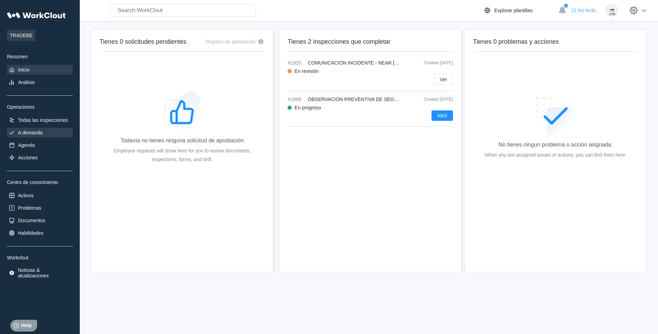
click at [38, 134] on div "A demanda" at bounding box center [30, 133] width 25 height 6
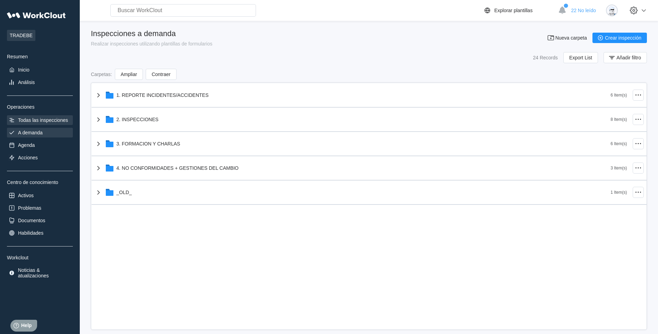
click at [40, 122] on div "Todas las inspecciones" at bounding box center [43, 120] width 50 height 6
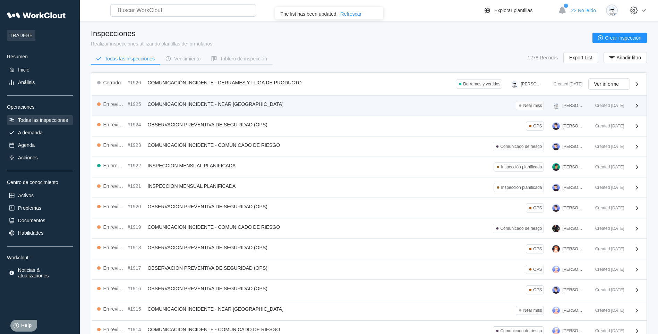
click at [386, 110] on div "En revisión #1925 COMUNICACION INCIDENTE - NEAR MISS Near miss ALFONSO MORUNO" at bounding box center [343, 105] width 493 height 9
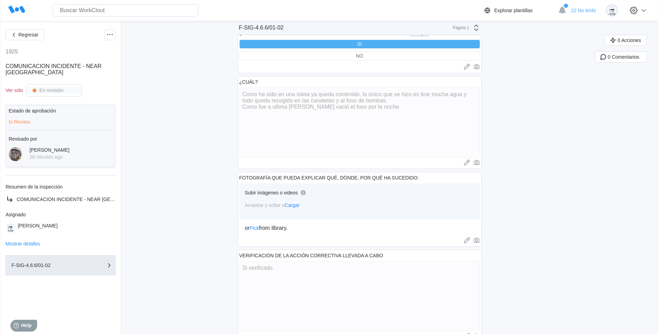
scroll to position [390, 0]
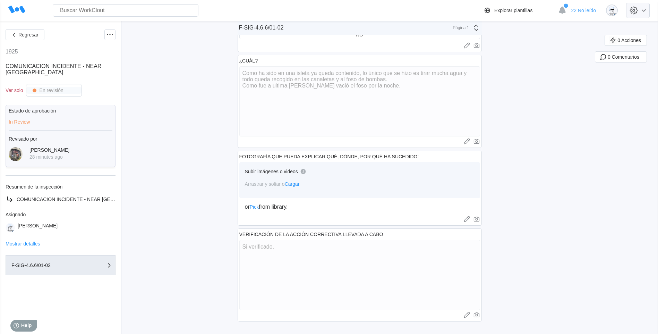
click at [640, 11] on icon at bounding box center [634, 11] width 12 height 12
click at [600, 76] on div "Cerrar sesión" at bounding box center [603, 73] width 98 height 11
